Goal: Task Accomplishment & Management: Complete application form

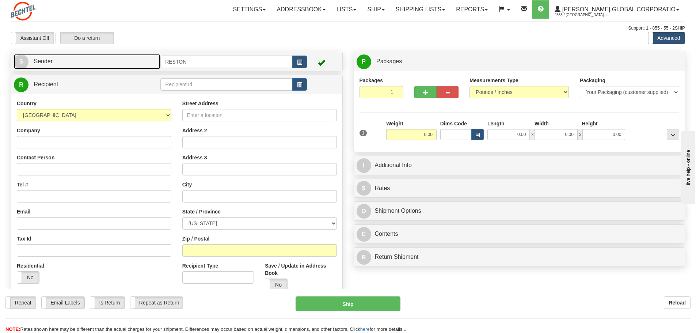
click at [64, 66] on link "S Sender" at bounding box center [87, 61] width 147 height 15
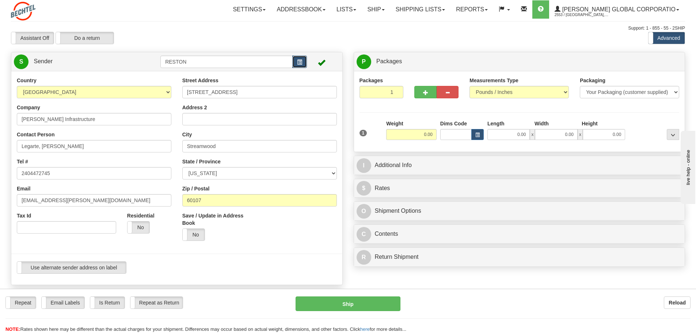
click at [300, 64] on span "button" at bounding box center [299, 62] width 5 height 5
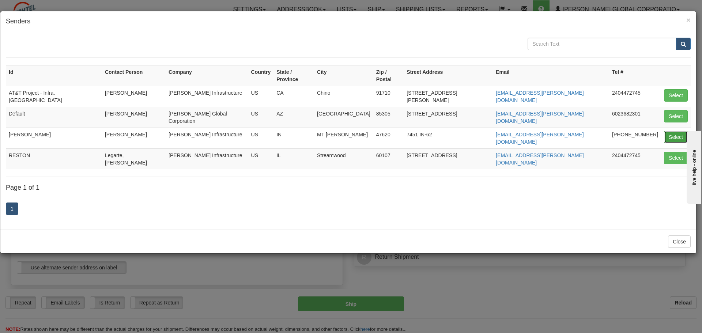
click at [670, 131] on button "Select" at bounding box center [676, 137] width 24 height 12
type input "Posey"
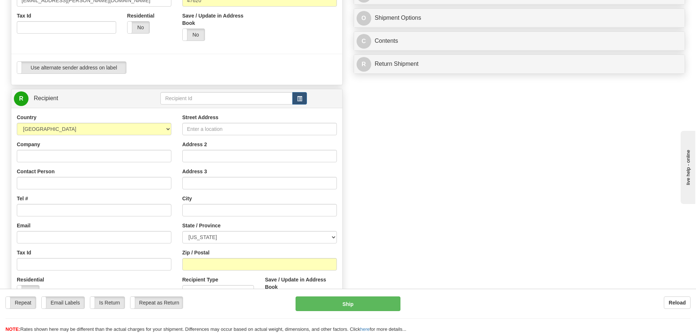
scroll to position [201, 0]
click at [209, 129] on input "Street Address" at bounding box center [259, 128] width 155 height 12
click at [137, 153] on input "Company" at bounding box center [94, 155] width 155 height 12
click at [97, 181] on input "Contact Person" at bounding box center [94, 182] width 155 height 12
type input "Rodel Legarte"
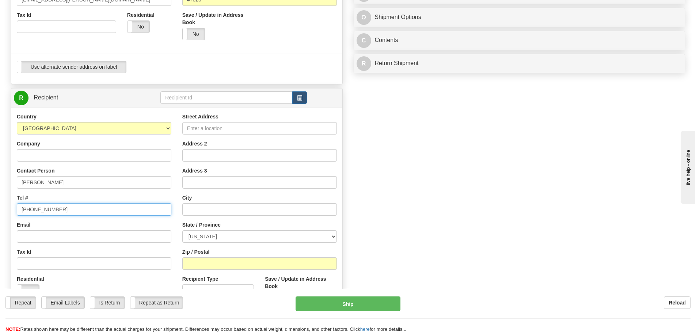
type input "240-447-2745"
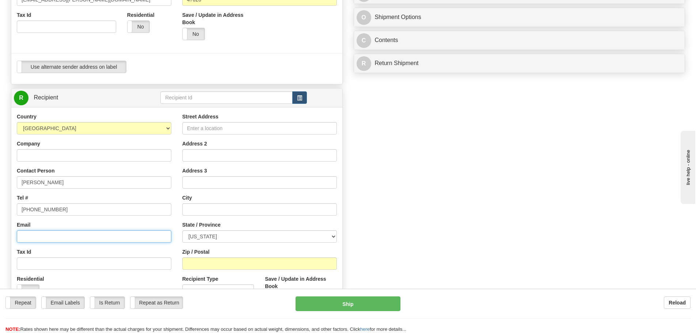
click at [29, 240] on input "Email" at bounding box center [94, 236] width 155 height 12
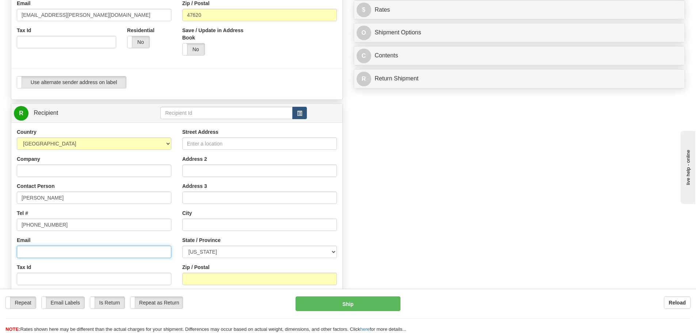
scroll to position [204, 0]
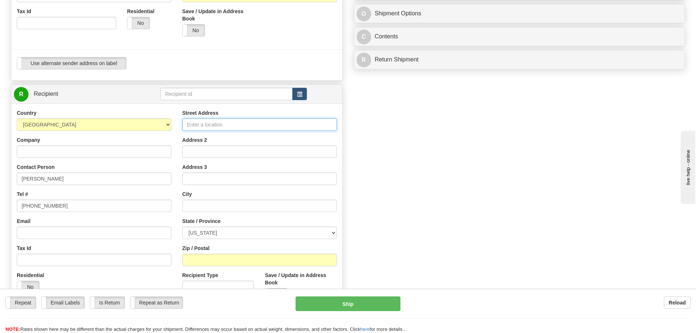
click at [202, 127] on input "Street Address" at bounding box center [259, 124] width 155 height 12
type input "4 Oak Meadow Ct"
type input "Streamwood"
select select "IL"
type input "60107"
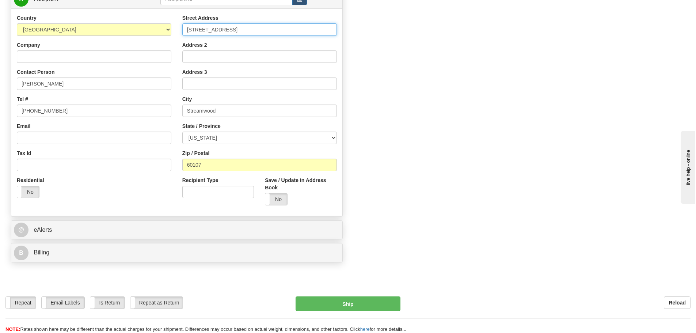
scroll to position [313, 0]
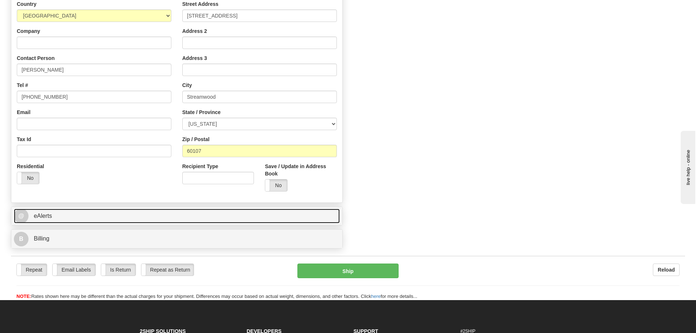
click at [43, 221] on link "@ eAlerts" at bounding box center [177, 216] width 326 height 15
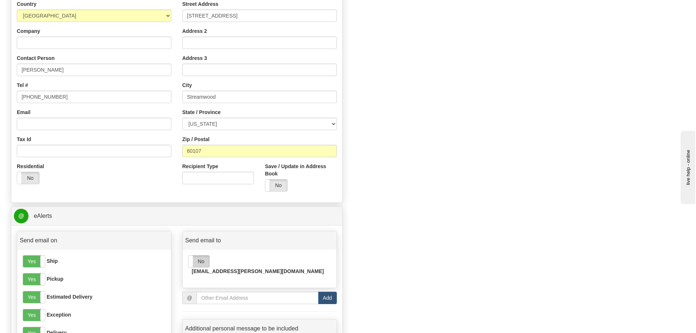
click at [199, 262] on label "No" at bounding box center [199, 261] width 21 height 12
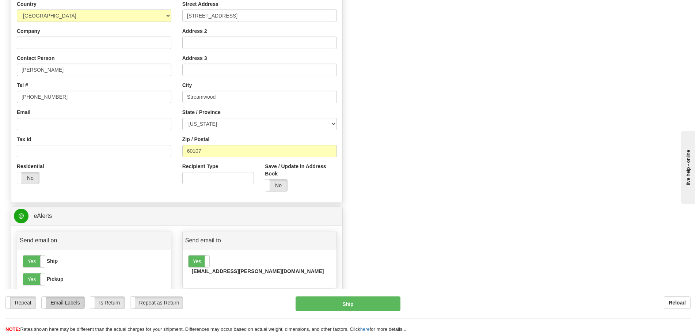
click at [74, 304] on label "Email Labels" at bounding box center [63, 303] width 43 height 12
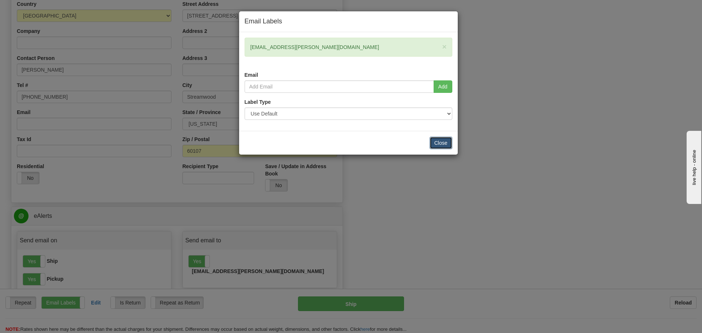
click at [442, 143] on button "Close" at bounding box center [440, 143] width 23 height 12
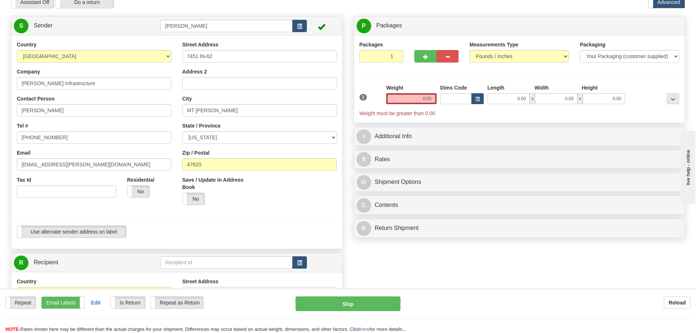
scroll to position [0, 0]
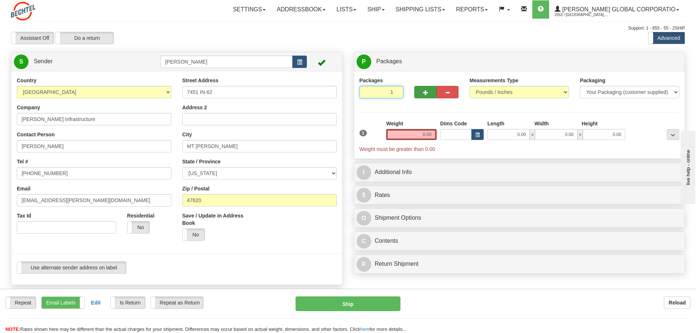
drag, startPoint x: 382, startPoint y: 94, endPoint x: 416, endPoint y: 93, distance: 34.8
click at [416, 93] on div "Packages 1 1" at bounding box center [519, 91] width 331 height 28
type input "2"
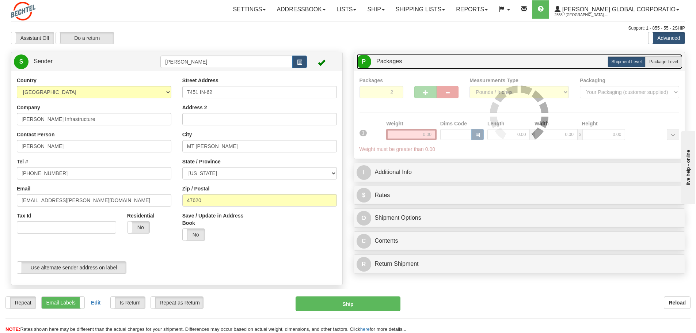
click at [423, 66] on link "P Packages 1 Packages - Weight: 0.00 Lbs" at bounding box center [520, 61] width 326 height 15
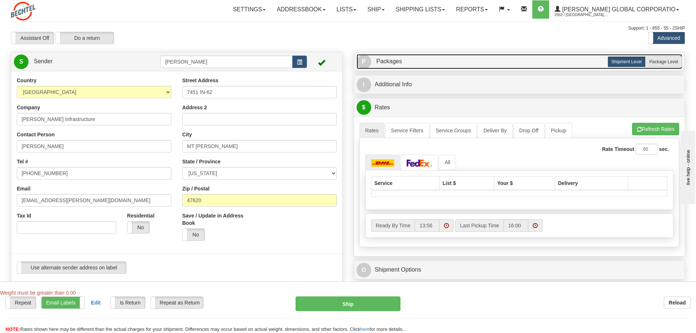
click at [383, 54] on link "P Packages 2 Packages - Weight: 0.00 Lbs" at bounding box center [520, 61] width 326 height 15
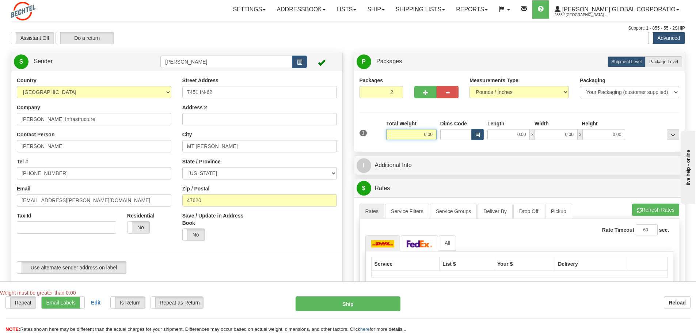
drag, startPoint x: 410, startPoint y: 138, endPoint x: 433, endPoint y: 137, distance: 23.0
click at [433, 137] on input "0.00" at bounding box center [411, 134] width 50 height 11
type input "35.00"
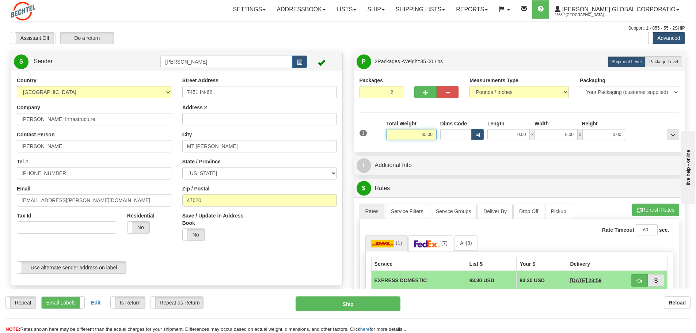
scroll to position [80, 0]
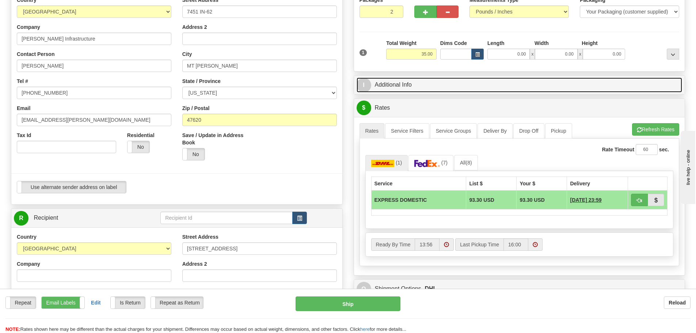
click at [384, 83] on link "I Additional Info" at bounding box center [520, 84] width 326 height 15
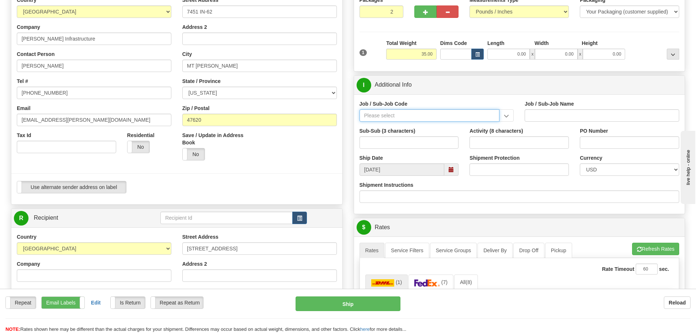
drag, startPoint x: 383, startPoint y: 120, endPoint x: 375, endPoint y: 115, distance: 9.0
click at [375, 115] on input "Job / Sub-Job Code" at bounding box center [430, 115] width 140 height 12
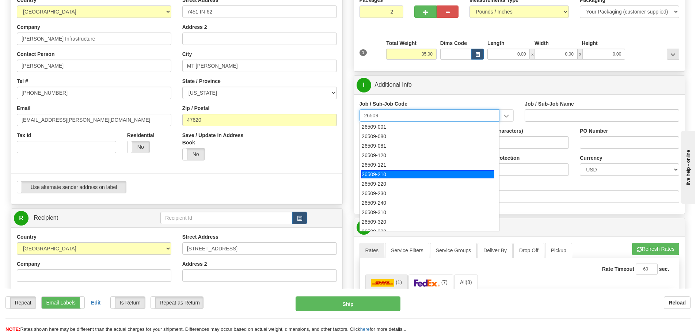
click at [389, 171] on div "26509-210" at bounding box center [427, 174] width 133 height 8
type input "26509-210"
type input "POSEY SOLAR PROJECT - FIELD NON-MANUAL"
type input "26509-210"
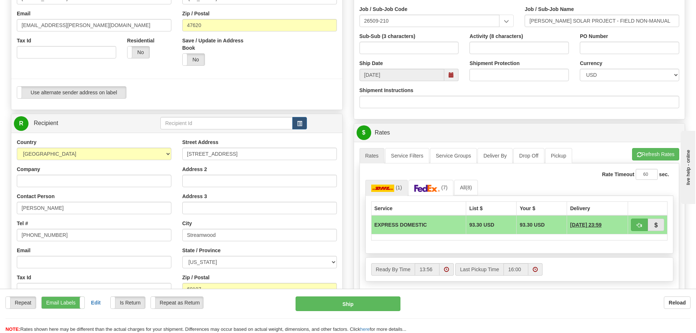
scroll to position [182, 0]
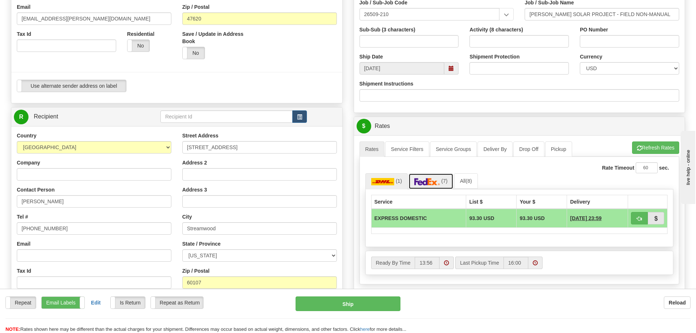
click at [432, 182] on img at bounding box center [427, 181] width 26 height 7
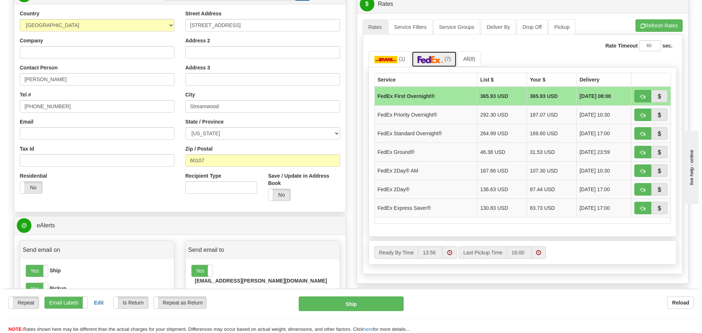
scroll to position [299, 0]
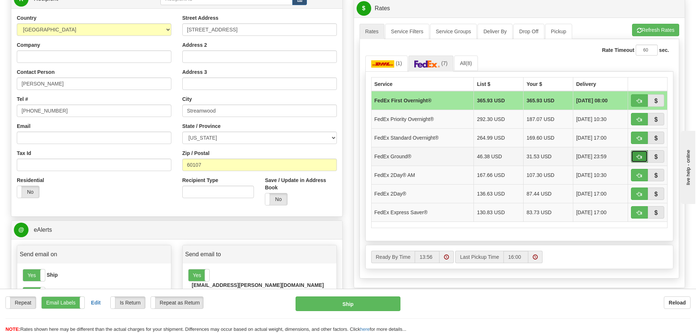
click at [637, 157] on span "button" at bounding box center [639, 157] width 5 height 5
type input "92"
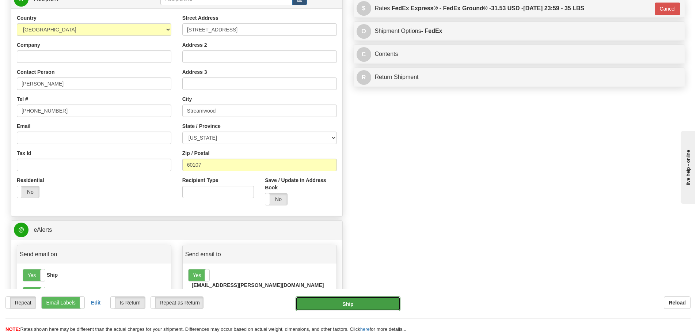
click at [344, 308] on button "Ship" at bounding box center [348, 303] width 105 height 15
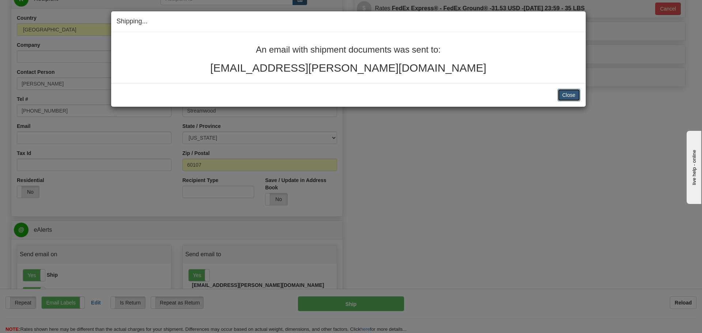
click at [570, 96] on button "Close" at bounding box center [568, 95] width 23 height 12
